Goal: Navigation & Orientation: Go to known website

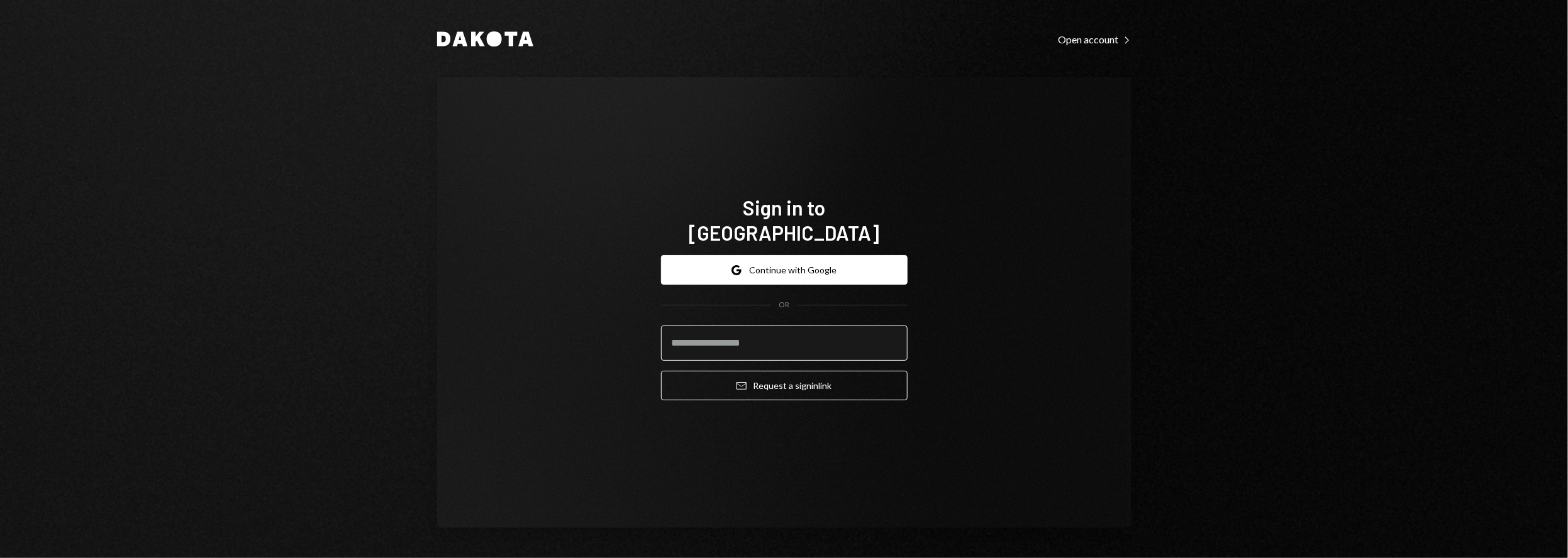
click at [713, 326] on input "email" at bounding box center [784, 344] width 247 height 35
type input "**********"
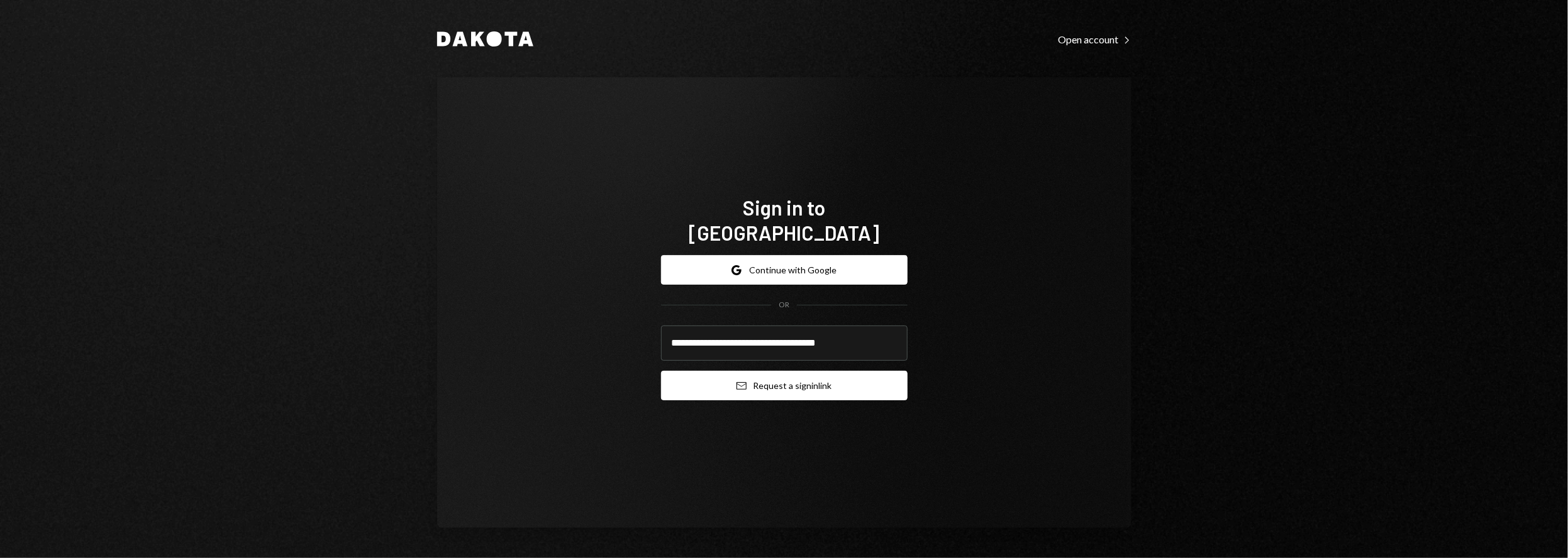
click at [782, 373] on button "Email Request a sign in link" at bounding box center [784, 385] width 247 height 30
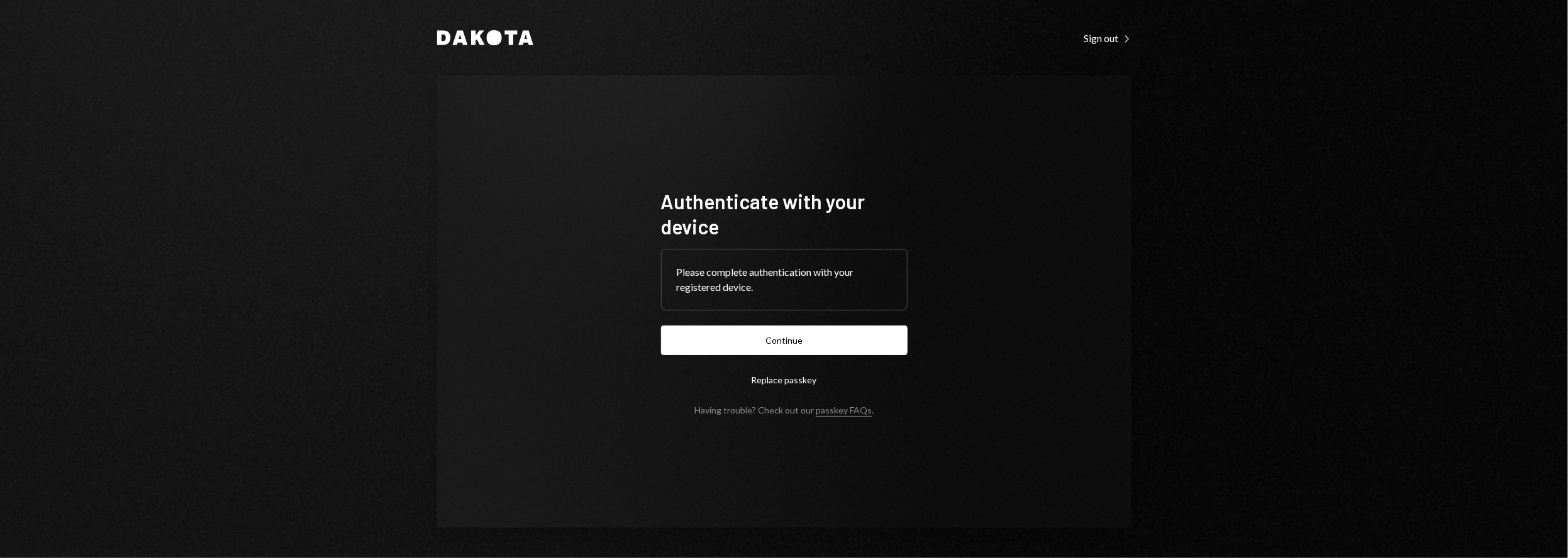
click at [809, 342] on button "Continue" at bounding box center [784, 340] width 247 height 30
